Goal: Task Accomplishment & Management: Manage account settings

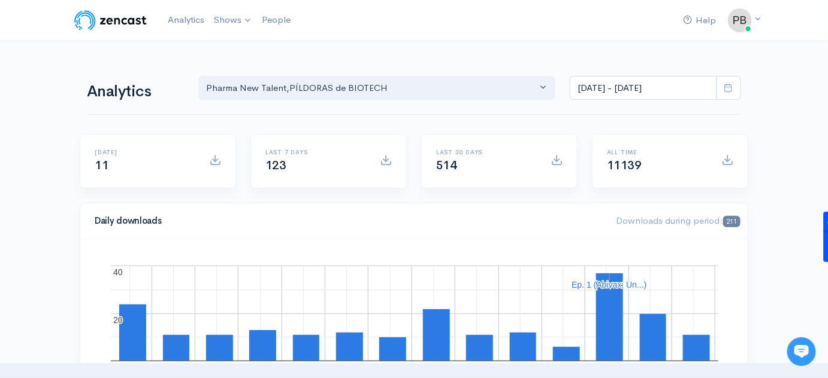
click at [758, 25] on nav "Help Notifications View all Your profile Team settings Default team Current Log…" at bounding box center [414, 20] width 828 height 41
click at [756, 20] on icon at bounding box center [757, 19] width 8 height 8
click at [678, 50] on link "Your profile" at bounding box center [698, 48] width 113 height 21
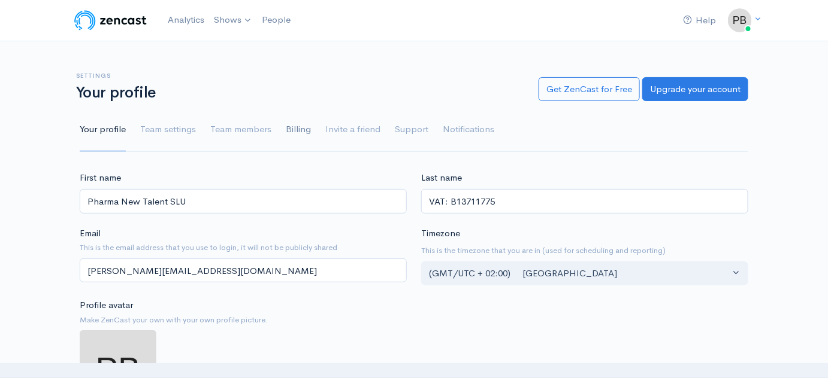
click at [293, 131] on link "Billing" at bounding box center [298, 129] width 25 height 43
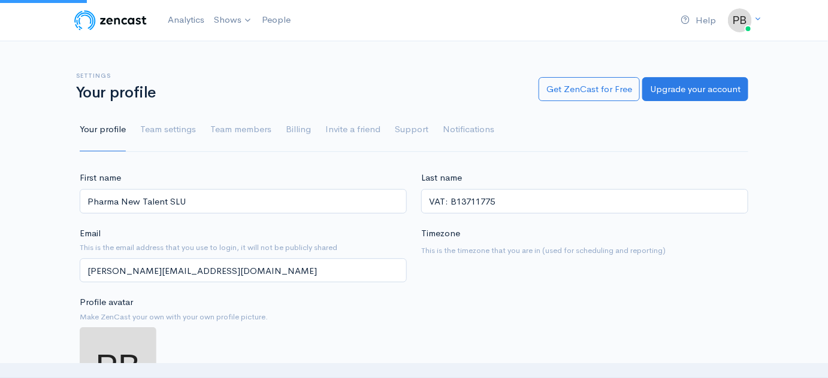
click at [293, 131] on link "Billing" at bounding box center [298, 129] width 25 height 43
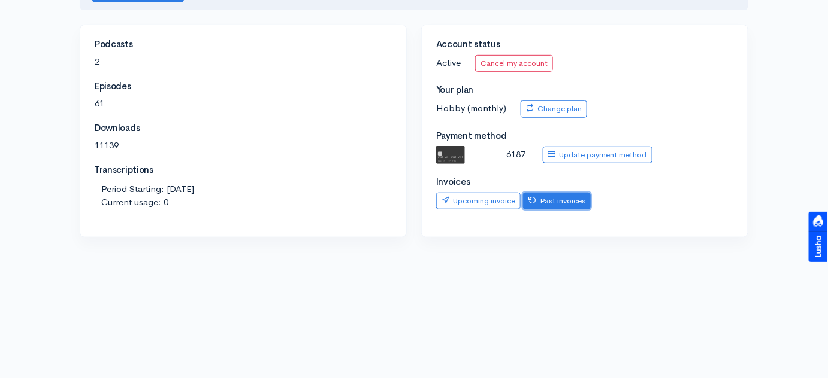
click at [544, 201] on link "Past invoices" at bounding box center [557, 201] width 68 height 17
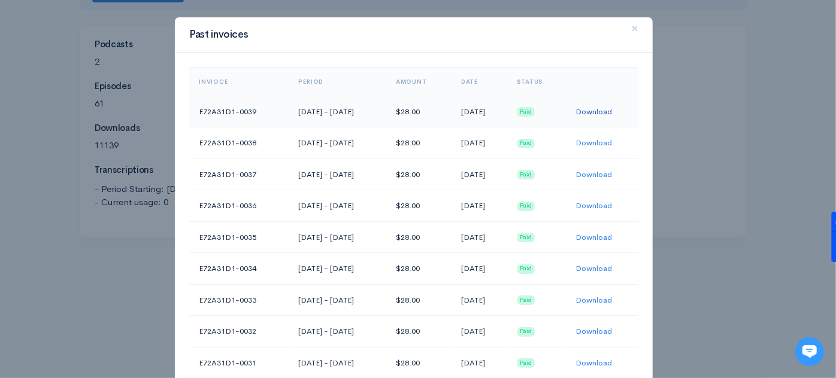
click at [598, 112] on link "Download" at bounding box center [593, 112] width 37 height 10
